Goal: Transaction & Acquisition: Purchase product/service

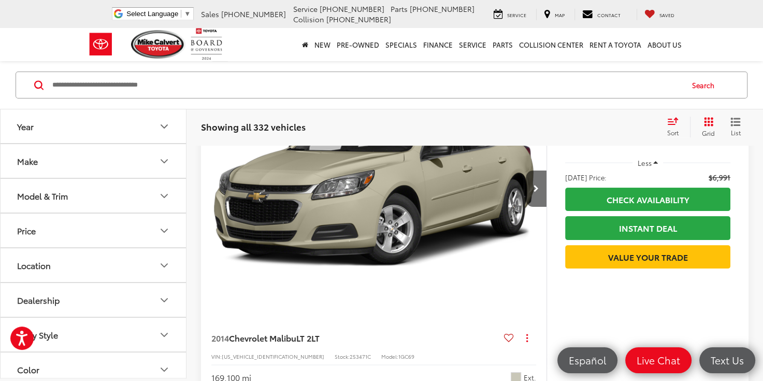
click at [167, 164] on icon "Make" at bounding box center [164, 161] width 12 height 12
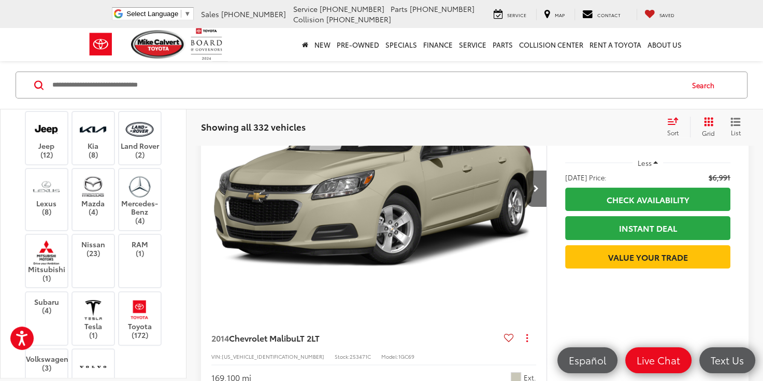
scroll to position [489, 0]
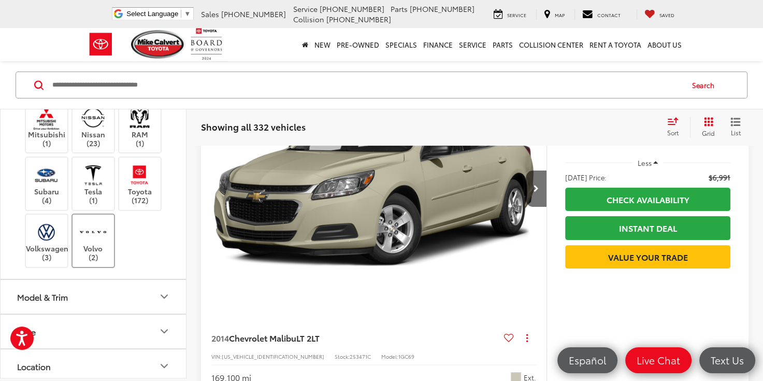
click at [93, 232] on img at bounding box center [93, 232] width 28 height 24
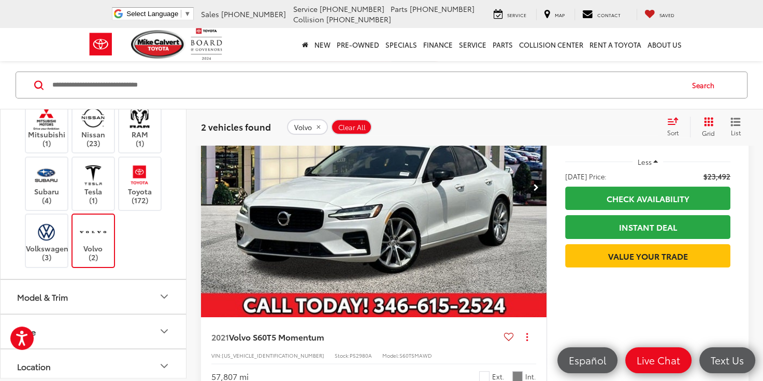
scroll to position [429, 0]
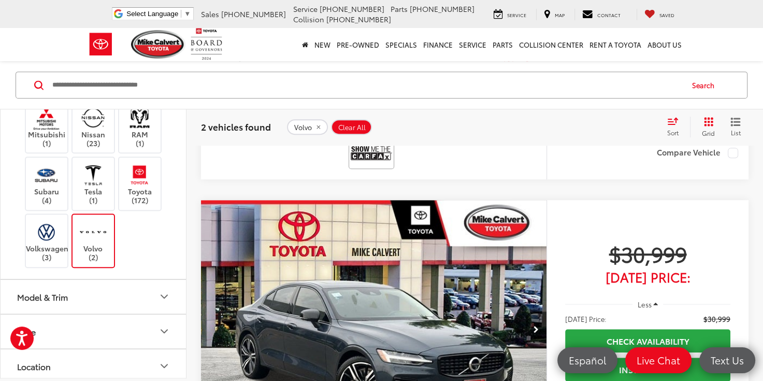
click at [315, 287] on img "2022 Volvo S60 Recharge Plug-In Hybrid T8 R-Design Expression 0" at bounding box center [373, 330] width 347 height 260
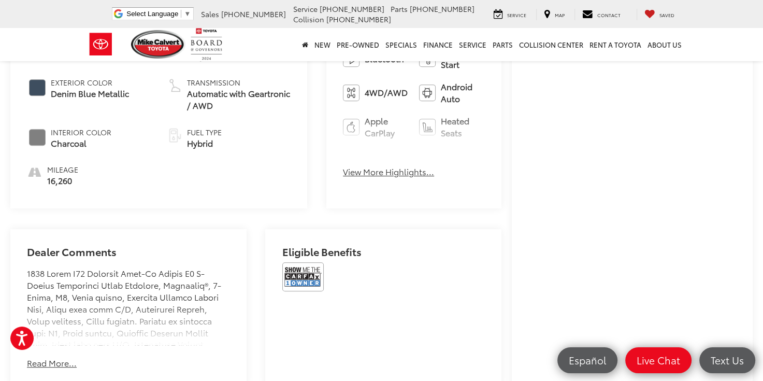
scroll to position [429, 0]
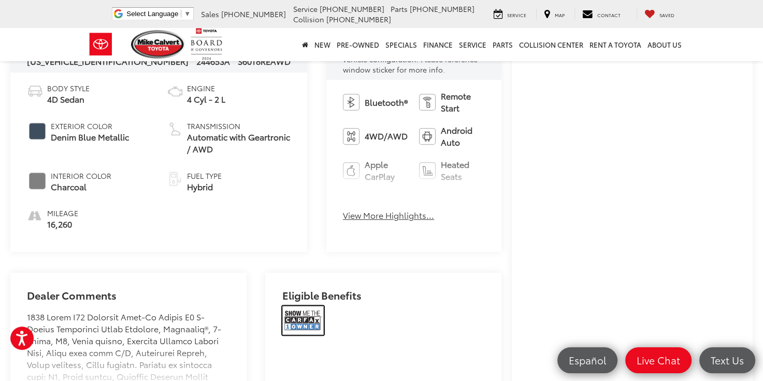
click at [292, 322] on img at bounding box center [302, 320] width 41 height 29
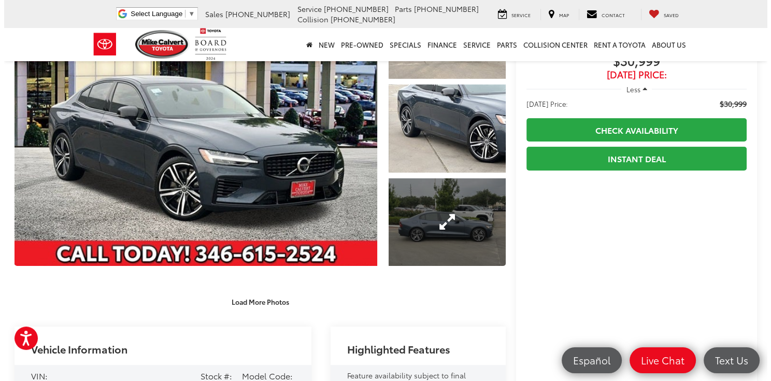
scroll to position [104, 0]
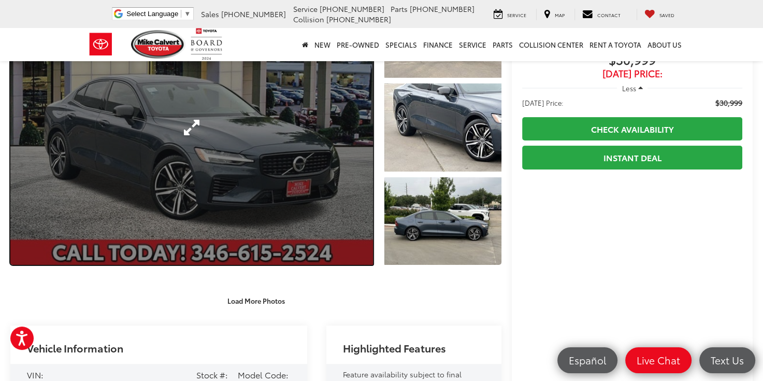
click at [338, 212] on link "Expand Photo 0" at bounding box center [191, 127] width 363 height 275
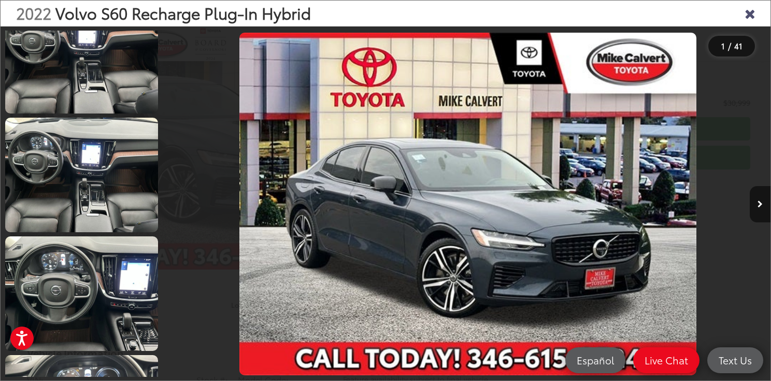
scroll to position [932, 0]
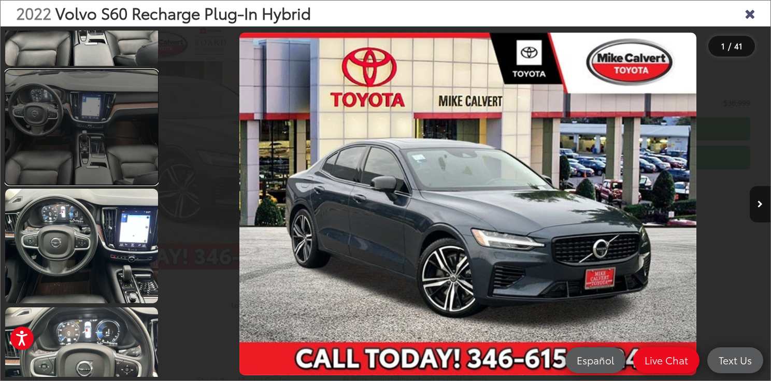
click at [71, 157] on link at bounding box center [81, 127] width 153 height 114
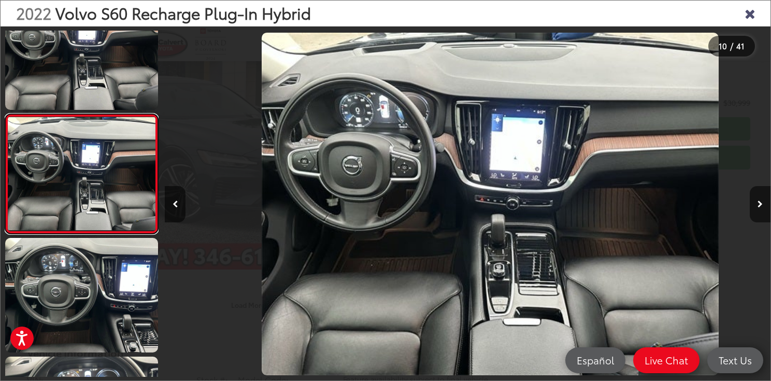
scroll to position [0, 5450]
